Goal: Task Accomplishment & Management: Complete application form

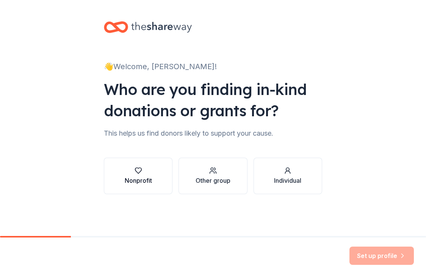
click at [152, 175] on button "Nonprofit" at bounding box center [138, 175] width 69 height 36
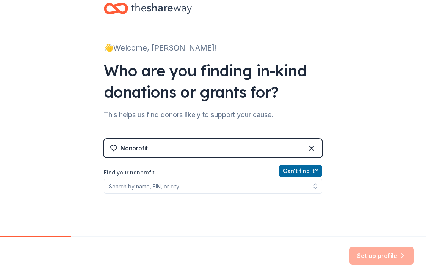
scroll to position [19, 0]
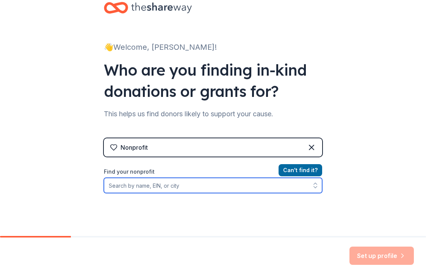
click at [193, 183] on input "Find your nonprofit" at bounding box center [213, 185] width 218 height 15
type input "West Valley"
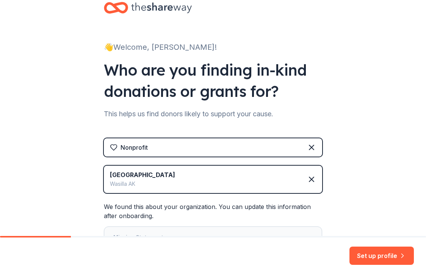
click at [198, 184] on div "West Valley Wasilla AK" at bounding box center [213, 178] width 218 height 27
click at [297, 173] on div "West Valley Wasilla AK" at bounding box center [213, 178] width 218 height 27
click at [313, 175] on icon at bounding box center [311, 178] width 9 height 9
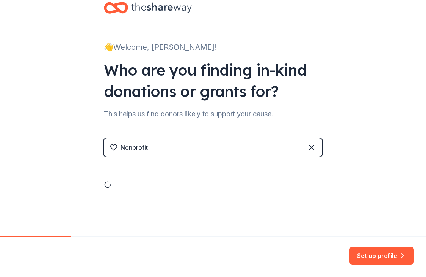
scroll to position [0, 0]
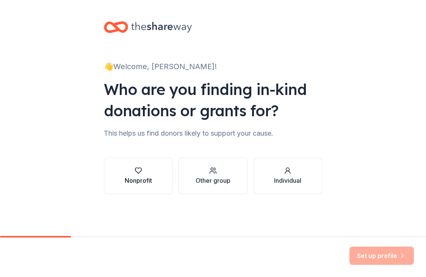
click at [153, 177] on button "Nonprofit" at bounding box center [138, 175] width 69 height 36
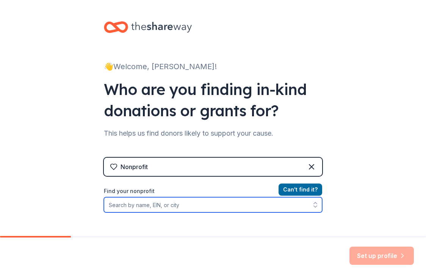
click at [143, 206] on input "Find your nonprofit" at bounding box center [213, 204] width 218 height 15
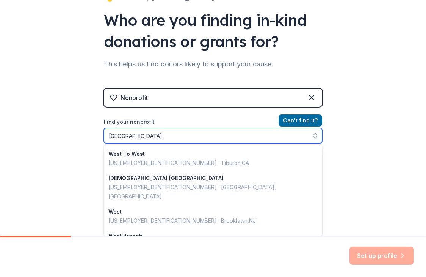
type input "West Valley College"
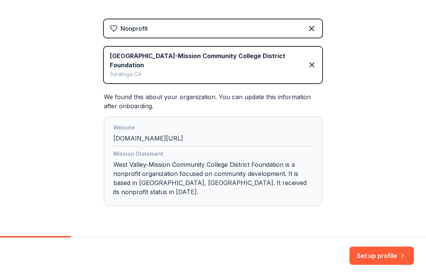
scroll to position [137, 0]
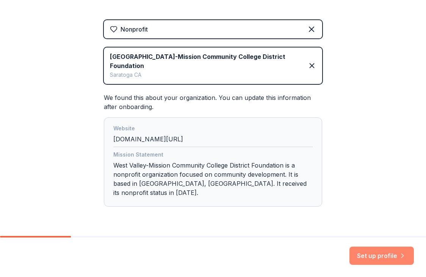
click at [366, 253] on button "Set up profile" at bounding box center [382, 255] width 64 height 18
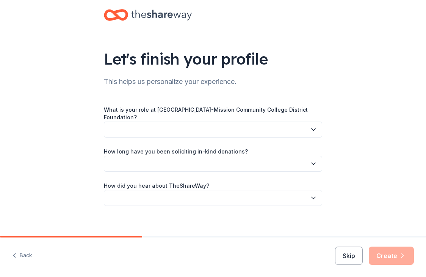
scroll to position [11, 0]
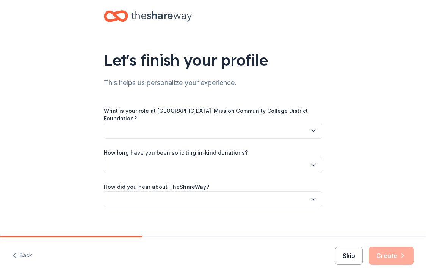
click at [349, 256] on button "Skip" at bounding box center [349, 255] width 28 height 18
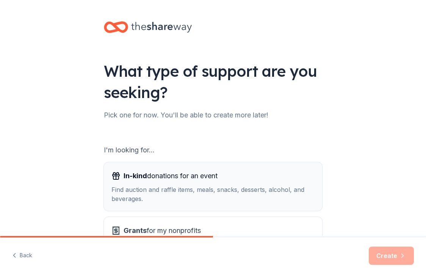
scroll to position [28, 0]
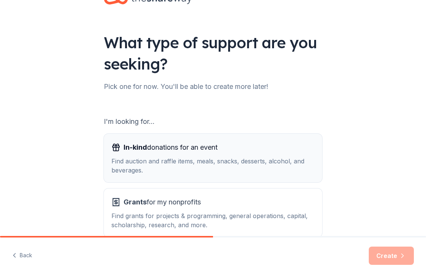
click at [249, 142] on div "In-kind donations for an event" at bounding box center [213, 147] width 203 height 12
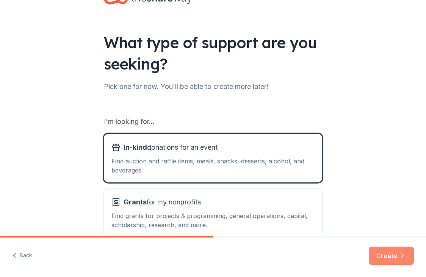
click at [379, 255] on button "Create" at bounding box center [391, 255] width 45 height 18
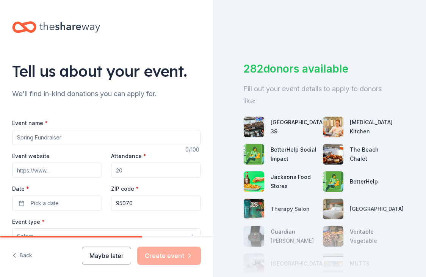
click at [137, 170] on input "Attendance *" at bounding box center [156, 169] width 90 height 15
type input "150"
click at [123, 254] on button "Maybe later" at bounding box center [106, 255] width 49 height 18
click at [118, 254] on button "Maybe later" at bounding box center [106, 255] width 49 height 18
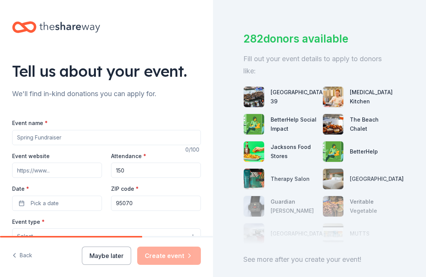
scroll to position [32, 0]
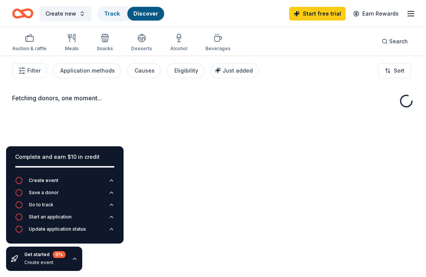
scroll to position [7, 0]
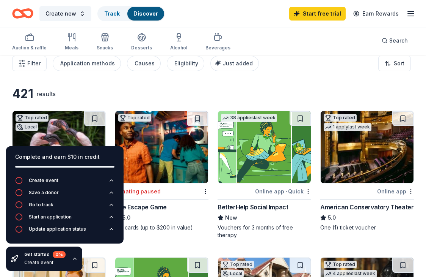
click at [72, 259] on icon "button" at bounding box center [75, 258] width 6 height 6
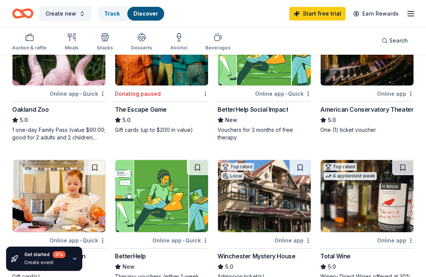
scroll to position [168, 0]
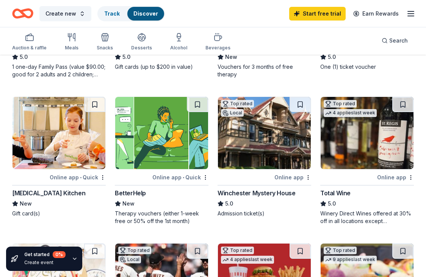
click at [243, 129] on img at bounding box center [264, 133] width 93 height 72
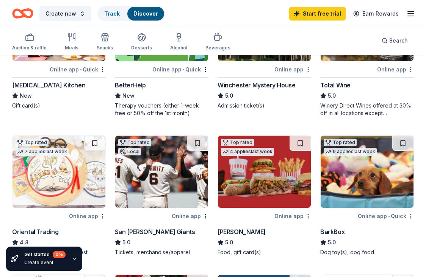
scroll to position [276, 0]
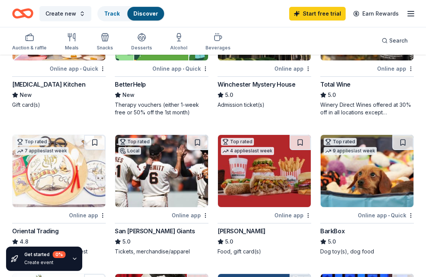
click at [157, 210] on div at bounding box center [142, 214] width 55 height 9
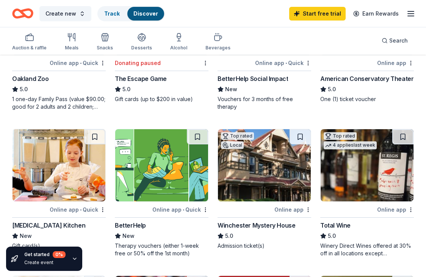
scroll to position [111, 0]
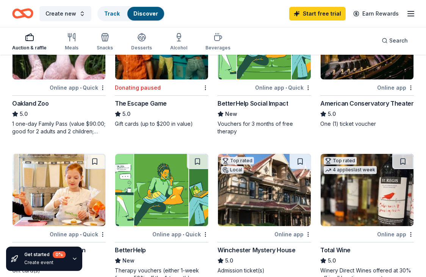
click at [34, 41] on div "button" at bounding box center [29, 37] width 35 height 9
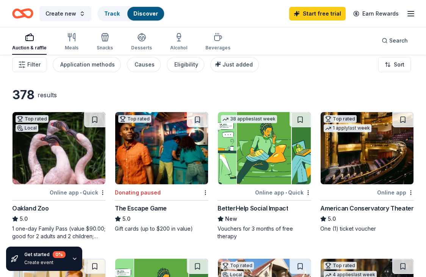
scroll to position [7, 0]
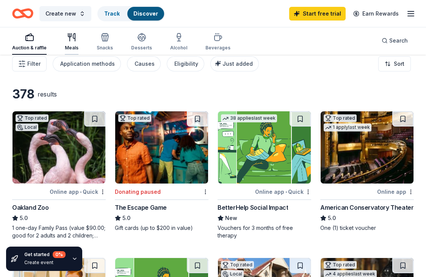
click at [73, 39] on icon "button" at bounding box center [71, 37] width 9 height 9
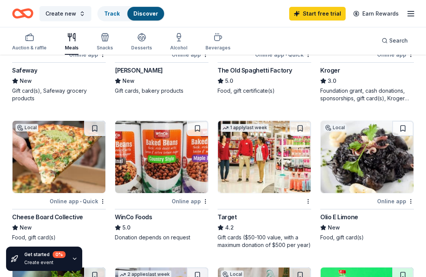
scroll to position [442, 0]
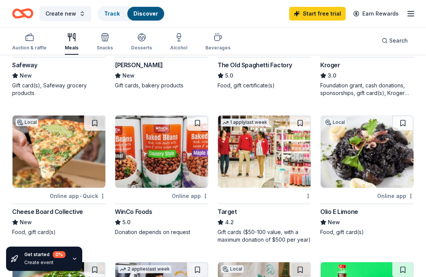
click at [249, 182] on img at bounding box center [264, 151] width 93 height 72
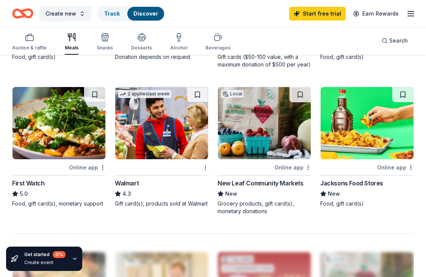
scroll to position [616, 0]
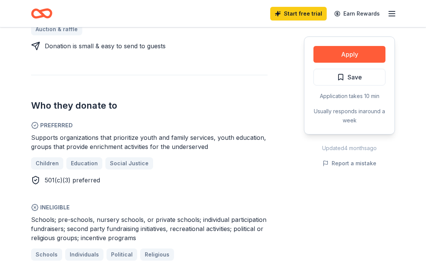
scroll to position [381, 0]
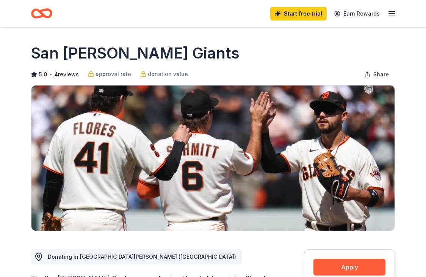
drag, startPoint x: 31, startPoint y: 53, endPoint x: 146, endPoint y: 53, distance: 114.9
click at [146, 53] on h1 "San Jose Giants" at bounding box center [135, 52] width 209 height 21
click at [153, 54] on div "San [PERSON_NAME] Giants" at bounding box center [213, 52] width 364 height 21
click at [125, 54] on h1 "San [PERSON_NAME] Giants" at bounding box center [135, 52] width 209 height 21
click at [125, 54] on h1 "San Jose Giants" at bounding box center [135, 52] width 209 height 21
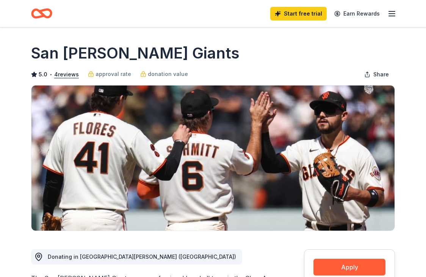
click at [125, 54] on h1 "San Jose Giants" at bounding box center [135, 52] width 209 height 21
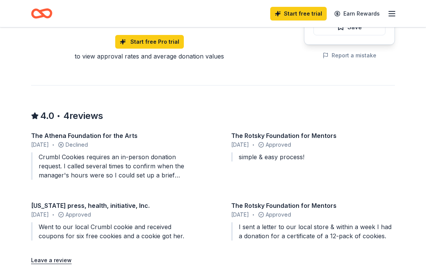
scroll to position [624, 0]
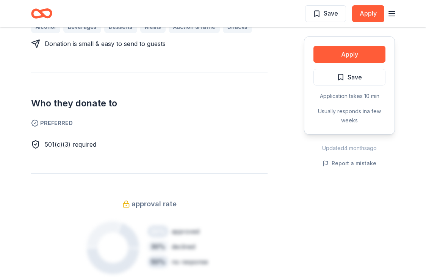
scroll to position [186, 0]
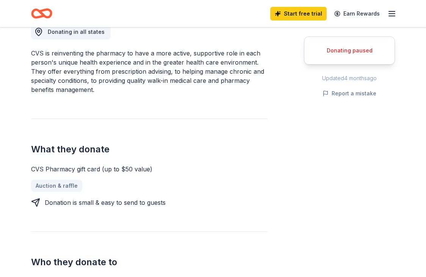
scroll to position [226, 0]
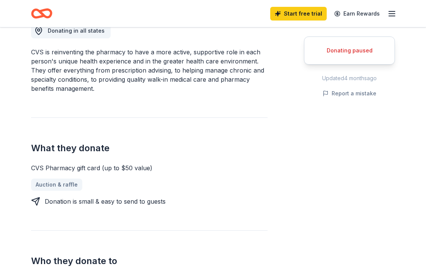
click at [57, 182] on div "Auction & raffle" at bounding box center [149, 184] width 237 height 12
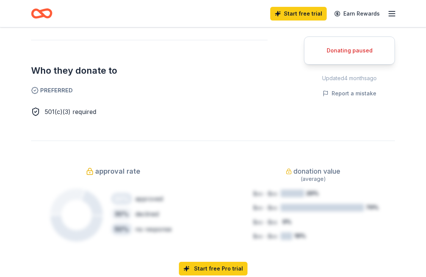
scroll to position [443, 0]
